Goal: Task Accomplishment & Management: Use online tool/utility

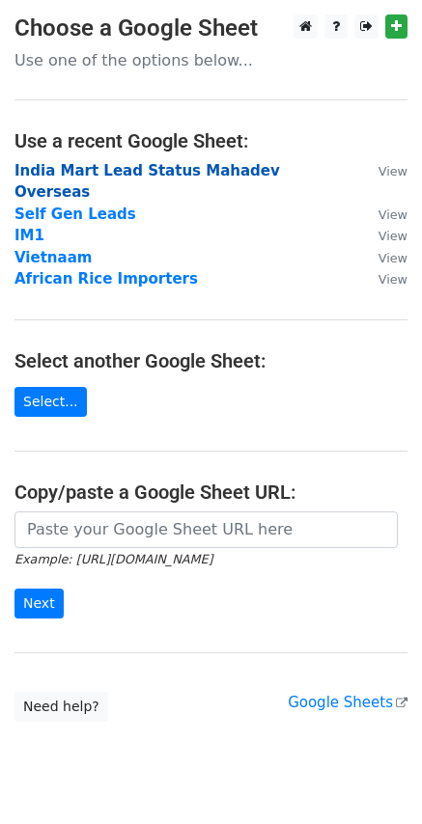
click at [90, 166] on strong "India Mart Lead Status Mahadev Overseas" at bounding box center [146, 182] width 265 height 40
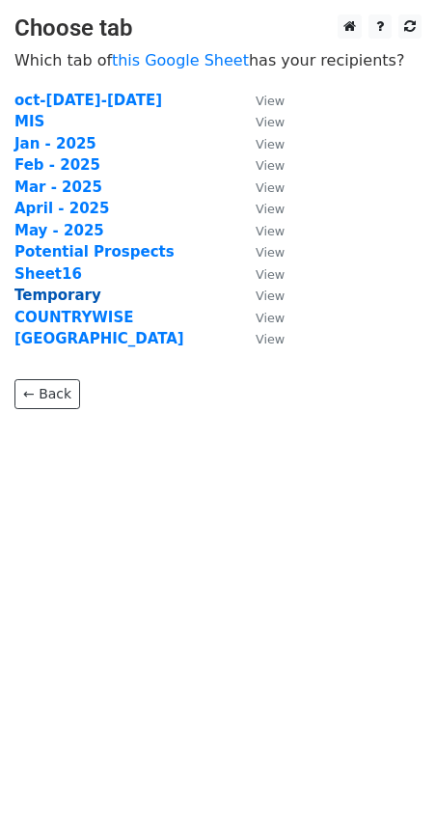
click at [41, 293] on strong "Temporary" at bounding box center [57, 295] width 87 height 17
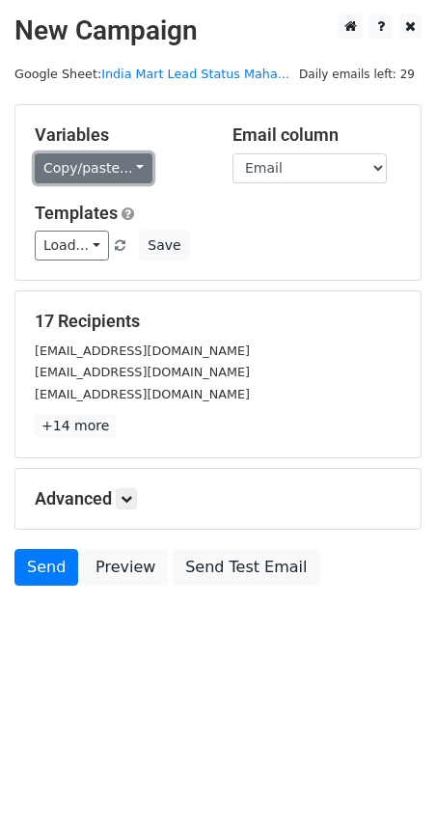
click at [113, 153] on link "Copy/paste..." at bounding box center [94, 168] width 118 height 30
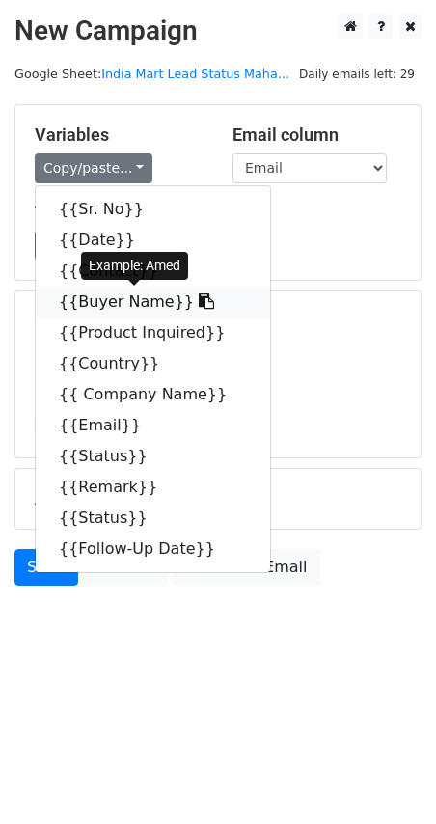
click at [99, 295] on link "{{Buyer Name}}" at bounding box center [153, 302] width 234 height 31
